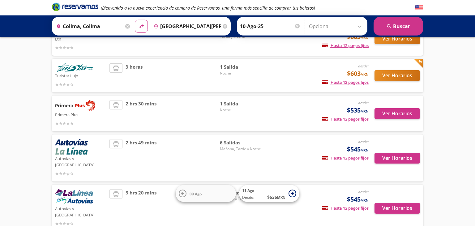
scroll to position [65, 0]
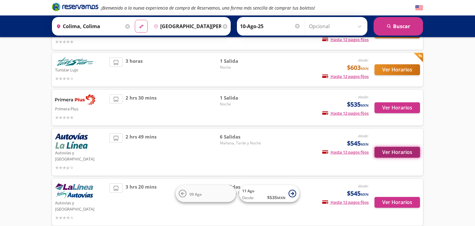
click at [377, 151] on button "Ver Horarios" at bounding box center [396, 152] width 45 height 11
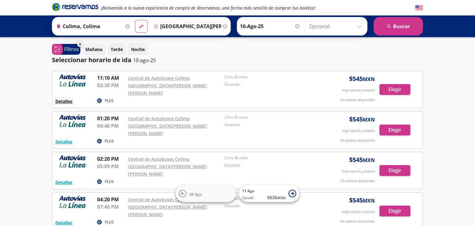
click at [61, 98] on button "Detalles" at bounding box center [63, 101] width 17 height 6
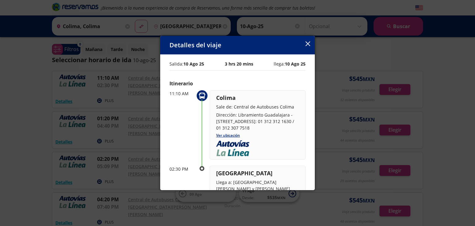
click at [308, 43] on icon "button" at bounding box center [307, 43] width 5 height 5
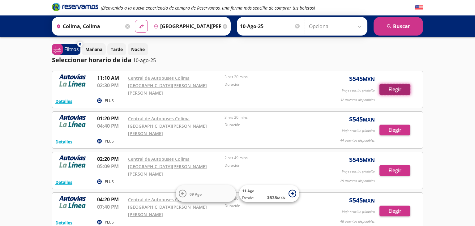
click at [393, 86] on button "Elegir" at bounding box center [394, 89] width 31 height 11
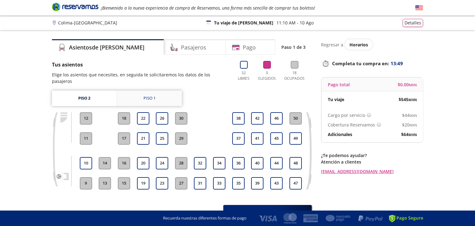
click at [151, 91] on link "Piso 1" at bounding box center [149, 98] width 65 height 15
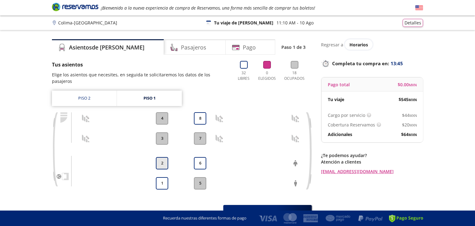
click at [165, 157] on button "2" at bounding box center [162, 163] width 12 height 12
click at [158, 179] on button "1" at bounding box center [162, 183] width 12 height 12
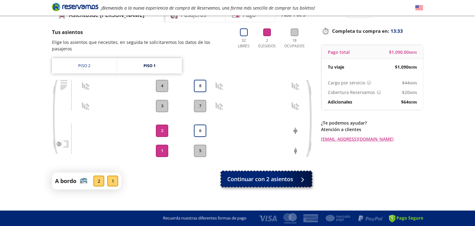
click at [295, 175] on button "Continuar con 2 asientos" at bounding box center [266, 178] width 91 height 15
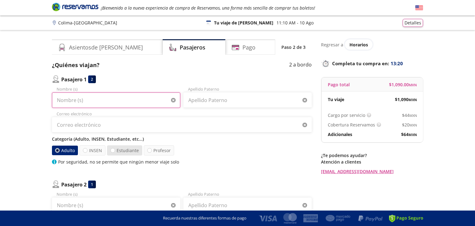
drag, startPoint x: 114, startPoint y: 100, endPoint x: 131, endPoint y: 148, distance: 51.3
click at [114, 100] on input "Nombre (s)" at bounding box center [116, 99] width 128 height 15
type input "s"
type input "[PERSON_NAME]"
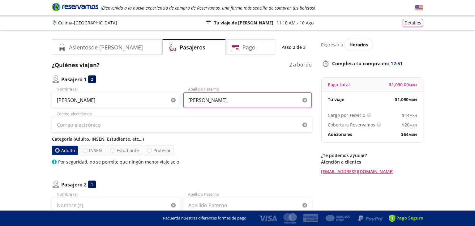
type input "[PERSON_NAME]"
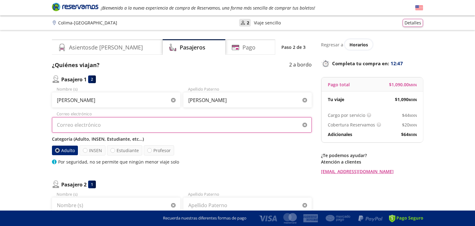
click at [133, 121] on input "Correo electrónico" at bounding box center [182, 124] width 260 height 15
type input "c"
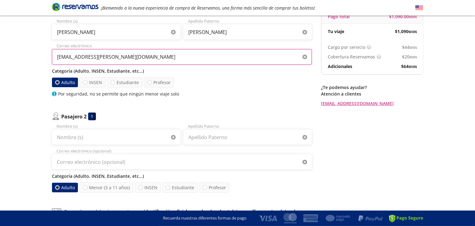
scroll to position [150, 0]
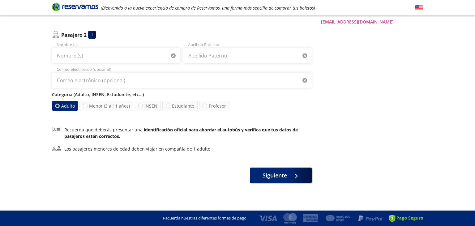
type input "[EMAIL_ADDRESS][PERSON_NAME][DOMAIN_NAME]"
click at [129, 54] on input "Nombre (s)" at bounding box center [116, 55] width 128 height 15
type input "[PERSON_NAME]"
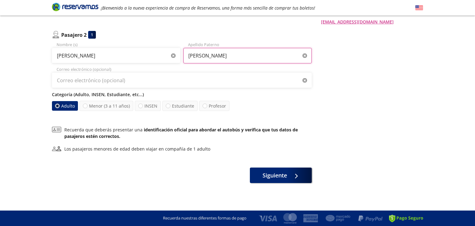
type input "[PERSON_NAME]"
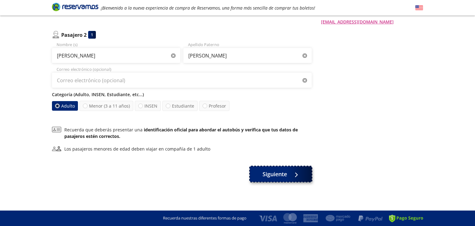
click at [274, 174] on span "Siguiente" at bounding box center [274, 174] width 24 height 8
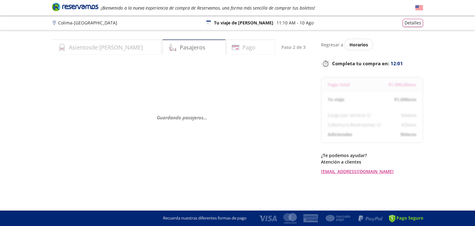
select select "MX"
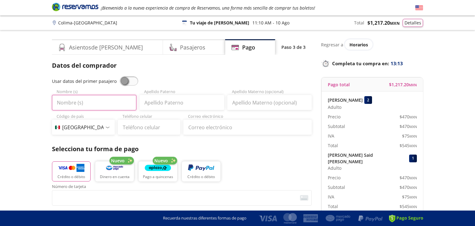
click at [113, 104] on input "Nombre (s)" at bounding box center [94, 102] width 84 height 15
type input "[PERSON_NAME]"
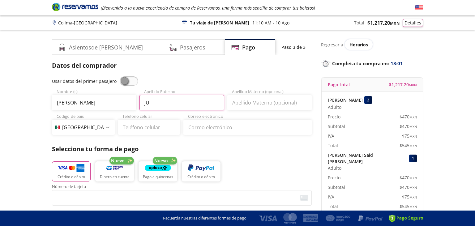
type input "j"
type input "Juarez"
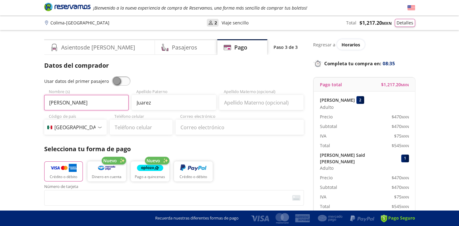
click at [44, 104] on input "[PERSON_NAME]" at bounding box center [86, 102] width 84 height 15
type input "C"
type input "c"
type input "Careli"
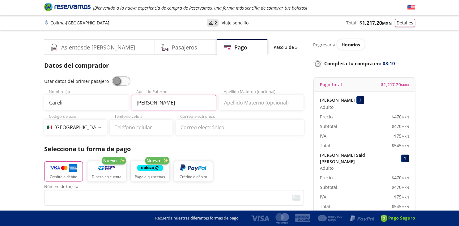
type input "[PERSON_NAME]"
click at [146, 121] on input "Teléfono celular" at bounding box center [141, 127] width 63 height 15
click at [146, 122] on input "Teléfono celular" at bounding box center [141, 127] width 63 height 15
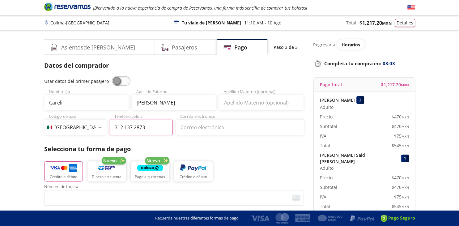
type input "312 137 2873"
click at [223, 125] on input "Correo electrónico" at bounding box center [240, 127] width 128 height 15
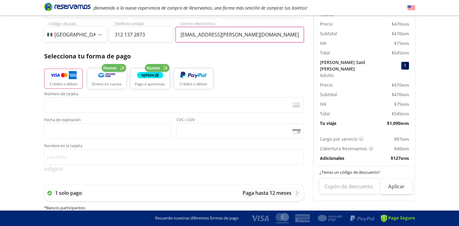
scroll to position [98, 0]
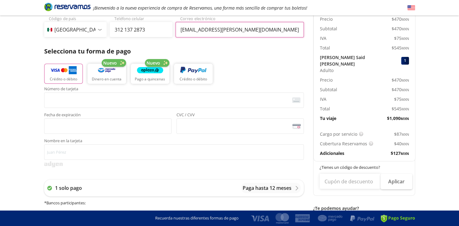
type input "[EMAIL_ADDRESS][PERSON_NAME][DOMAIN_NAME]"
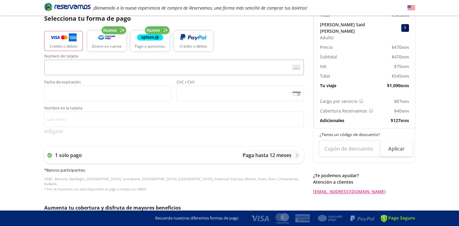
scroll to position [65, 0]
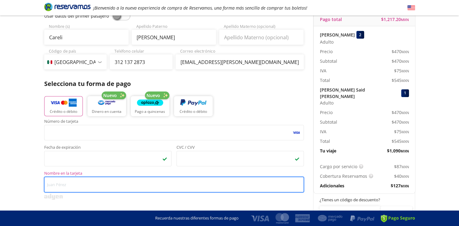
click at [74, 182] on input "Nombre en la tarjeta" at bounding box center [174, 184] width 260 height 15
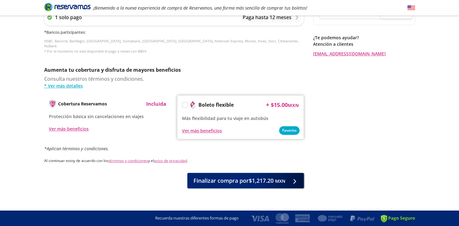
scroll to position [269, 0]
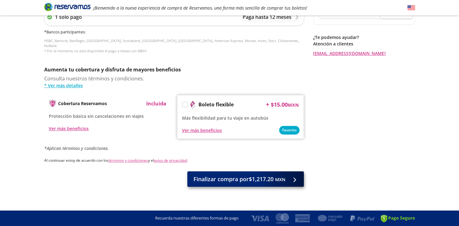
type input "[PERSON_NAME] [PERSON_NAME]"
click at [262, 175] on span "Finalizar compra por $1,217.20 MXN" at bounding box center [239, 179] width 92 height 8
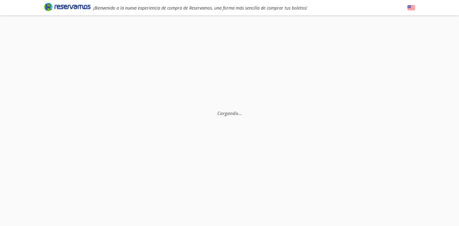
scroll to position [40, 0]
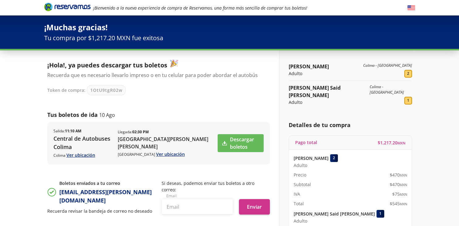
scroll to position [65, 0]
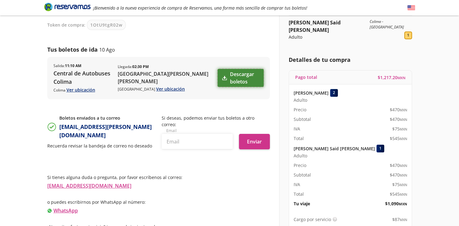
click at [220, 77] on link "Descargar boletos" at bounding box center [241, 78] width 46 height 18
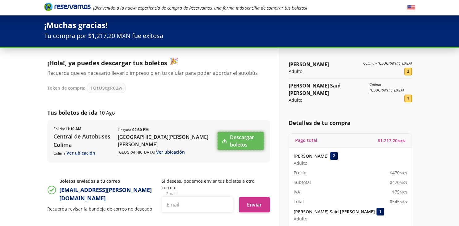
scroll to position [0, 0]
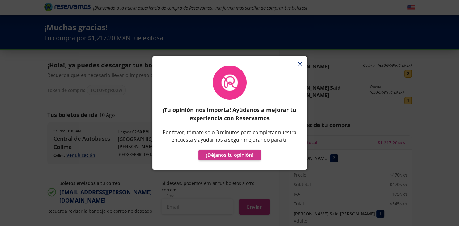
click at [300, 62] on button "button" at bounding box center [300, 64] width 5 height 7
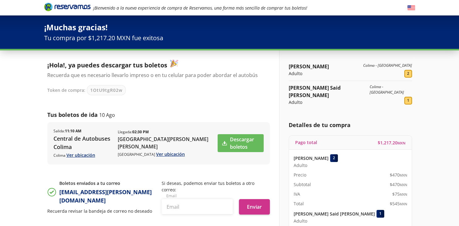
click at [71, 8] on icon "Brand Logo" at bounding box center [67, 6] width 46 height 9
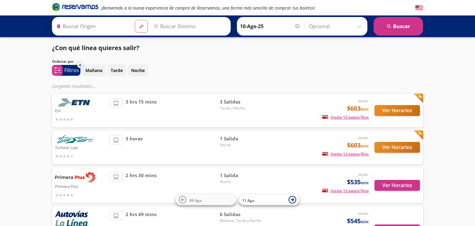
type input "Colima, Colima"
type input "[GEOGRAPHIC_DATA][PERSON_NAME], [GEOGRAPHIC_DATA]"
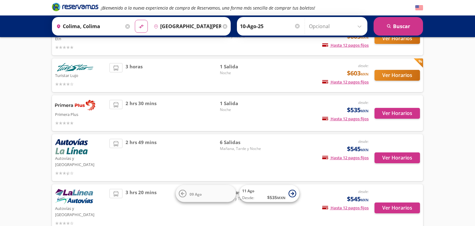
scroll to position [65, 0]
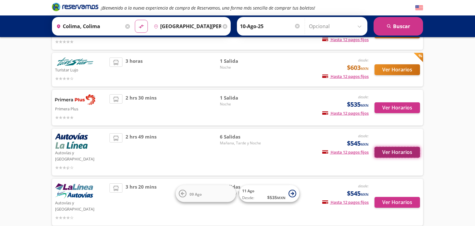
click at [396, 150] on button "Ver Horarios" at bounding box center [396, 152] width 45 height 11
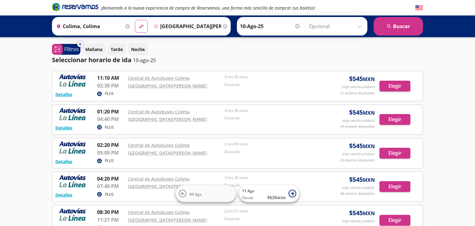
click at [108, 25] on input "Colima, Colima" at bounding box center [89, 26] width 70 height 15
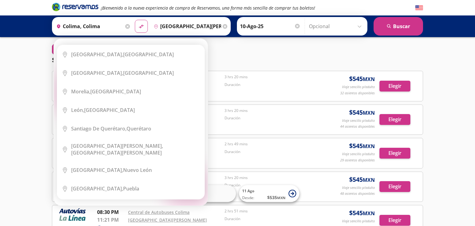
click at [97, 25] on input "Colima, Colima" at bounding box center [89, 26] width 70 height 15
drag, startPoint x: 108, startPoint y: 27, endPoint x: 64, endPoint y: 29, distance: 43.9
click at [64, 29] on input "Colima, Colima" at bounding box center [89, 26] width 70 height 15
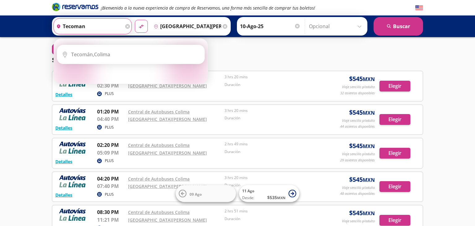
type input "tecoman"
click at [440, 48] on div "¡Bienvenido a la nueva experiencia de compra de Reservamos, una forma más senci…" at bounding box center [237, 163] width 475 height 327
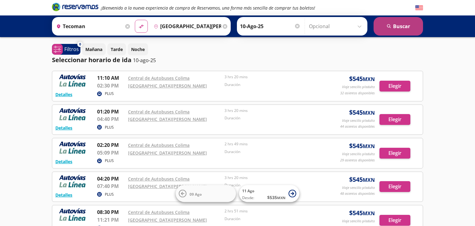
click at [400, 25] on button "search Buscar" at bounding box center [397, 26] width 49 height 19
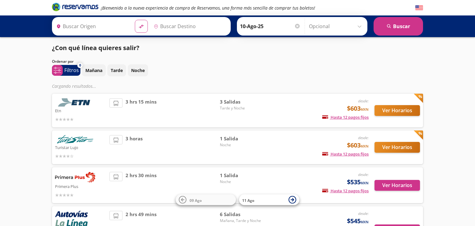
type input "Colima, Colima"
type input "[GEOGRAPHIC_DATA][PERSON_NAME][PERSON_NAME], [GEOGRAPHIC_DATA]"
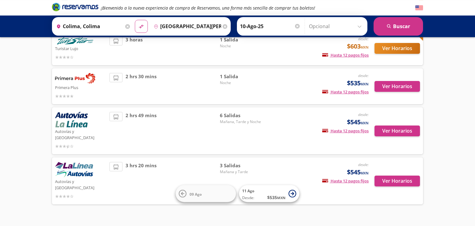
scroll to position [87, 0]
click at [402, 176] on button "Ver Horarios" at bounding box center [396, 181] width 45 height 11
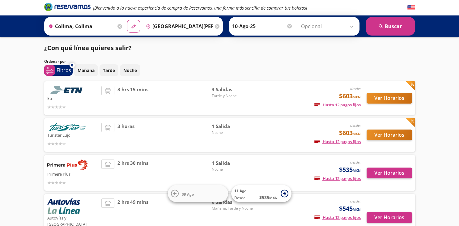
scroll to position [87, 0]
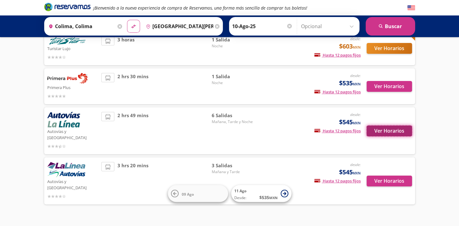
click at [379, 128] on button "Ver Horarios" at bounding box center [389, 130] width 45 height 11
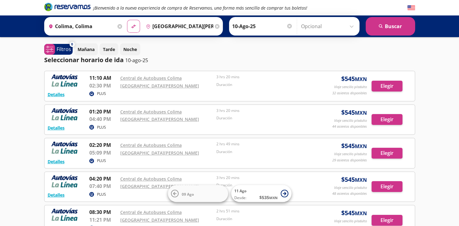
click at [92, 28] on input "Colima, Colima" at bounding box center [81, 26] width 70 height 15
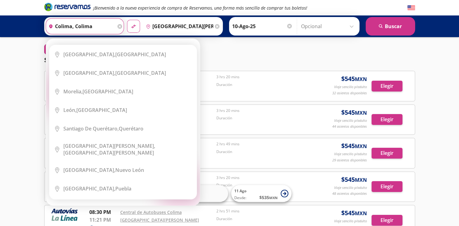
click at [46, 29] on input "Colima, Colima" at bounding box center [81, 26] width 70 height 15
drag, startPoint x: 84, startPoint y: 25, endPoint x: 53, endPoint y: 25, distance: 31.8
click at [53, 25] on input "Colima, Colima" at bounding box center [81, 26] width 70 height 15
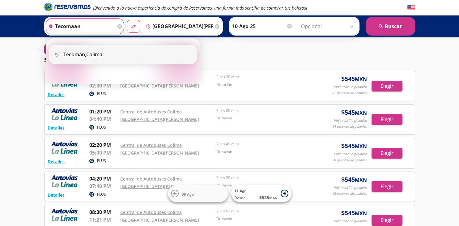
click at [92, 53] on div "Tecomán, Colima" at bounding box center [82, 54] width 39 height 7
type input "Tecomán, Colima"
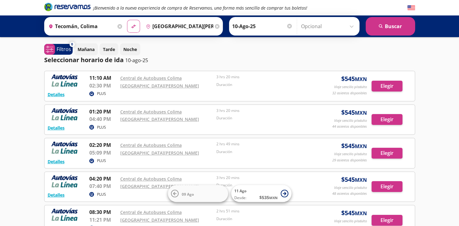
click at [174, 28] on input "[GEOGRAPHIC_DATA][PERSON_NAME][PERSON_NAME], [GEOGRAPHIC_DATA]" at bounding box center [178, 26] width 70 height 15
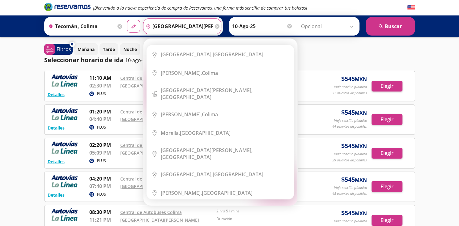
click at [215, 27] on icon at bounding box center [217, 26] width 5 height 5
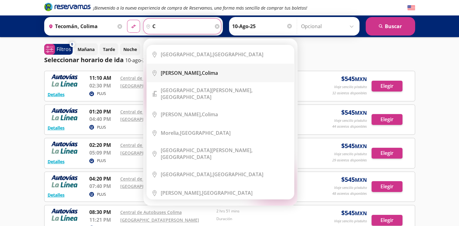
click at [171, 70] on b "Colima," at bounding box center [181, 73] width 41 height 7
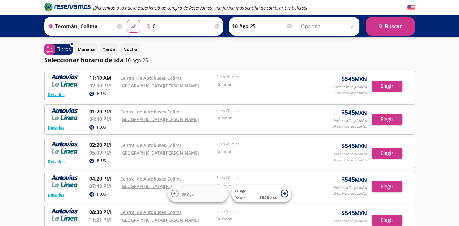
type input "Colima, Colima"
click at [375, 28] on button "search Buscar" at bounding box center [390, 26] width 49 height 19
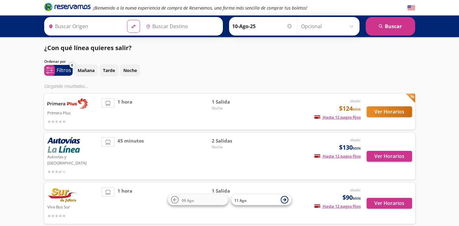
type input "Tecomán, Colima"
type input "Colima, Colima"
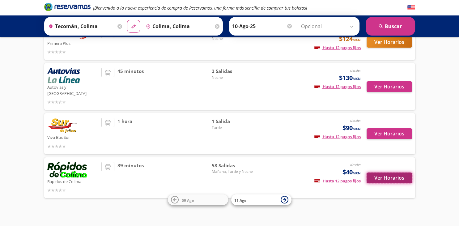
click at [389, 172] on button "Ver Horarios" at bounding box center [389, 177] width 45 height 11
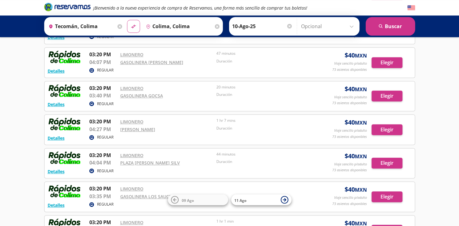
scroll to position [567, 0]
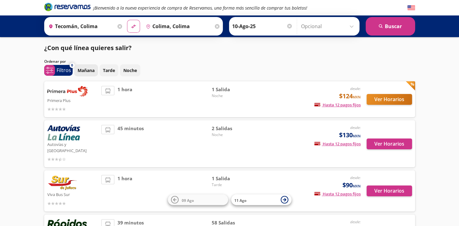
click at [85, 70] on p "Mañana" at bounding box center [86, 70] width 17 height 6
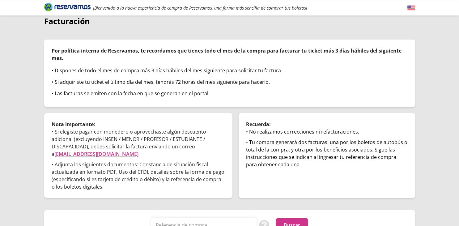
scroll to position [50, 0]
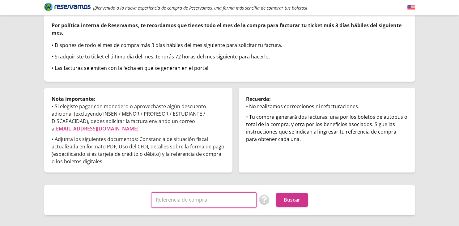
click at [200, 192] on input "Referencia de compra" at bounding box center [203, 199] width 105 height 15
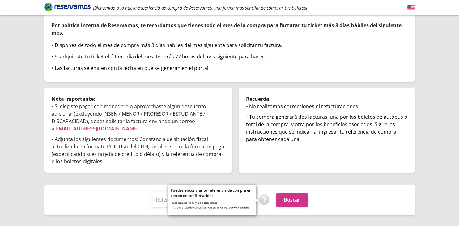
click at [265, 194] on img at bounding box center [264, 199] width 11 height 11
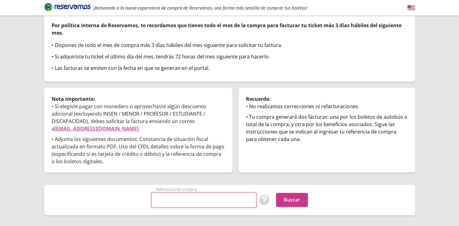
click at [188, 192] on input "Referencia de compra" at bounding box center [203, 199] width 105 height 15
paste input "1OtU9tgR02w"
type input "1OtU9tgR02w"
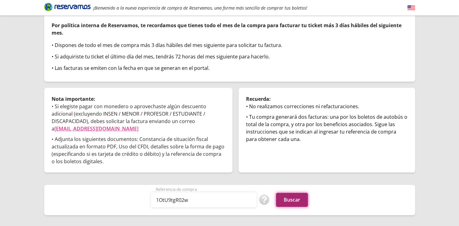
click at [283, 193] on button "Buscar" at bounding box center [292, 200] width 32 height 14
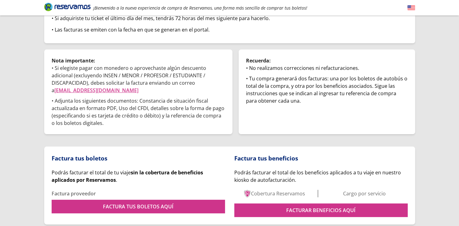
scroll to position [98, 0]
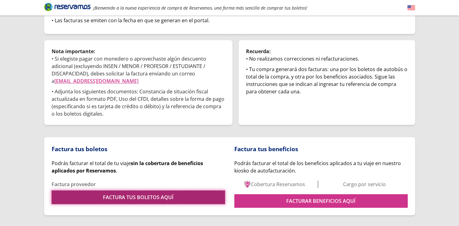
click at [182, 190] on link "FACTURA TUS BOLETOS AQUÍ" at bounding box center [138, 197] width 173 height 14
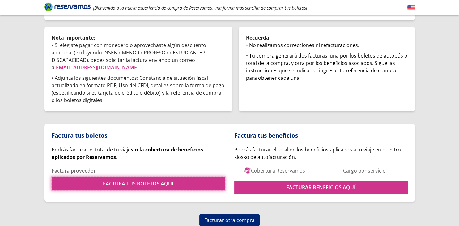
scroll to position [122, 0]
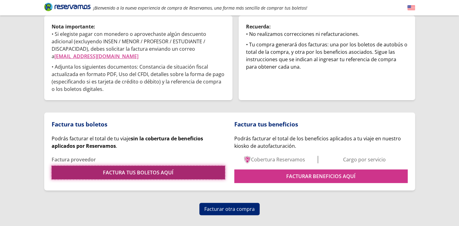
click at [140, 166] on link "FACTURA TUS BOLETOS AQUÍ" at bounding box center [138, 173] width 173 height 14
